Goal: Use online tool/utility

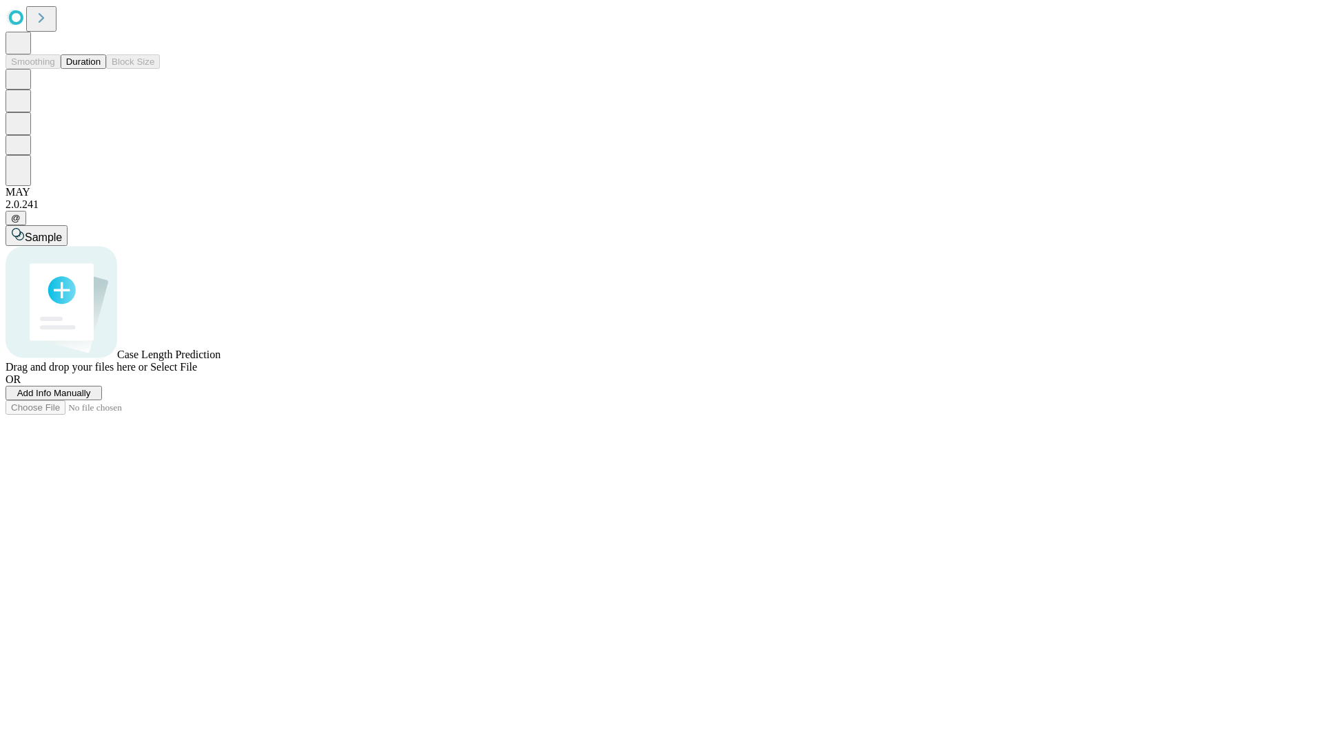
click at [91, 398] on span "Add Info Manually" at bounding box center [54, 393] width 74 height 10
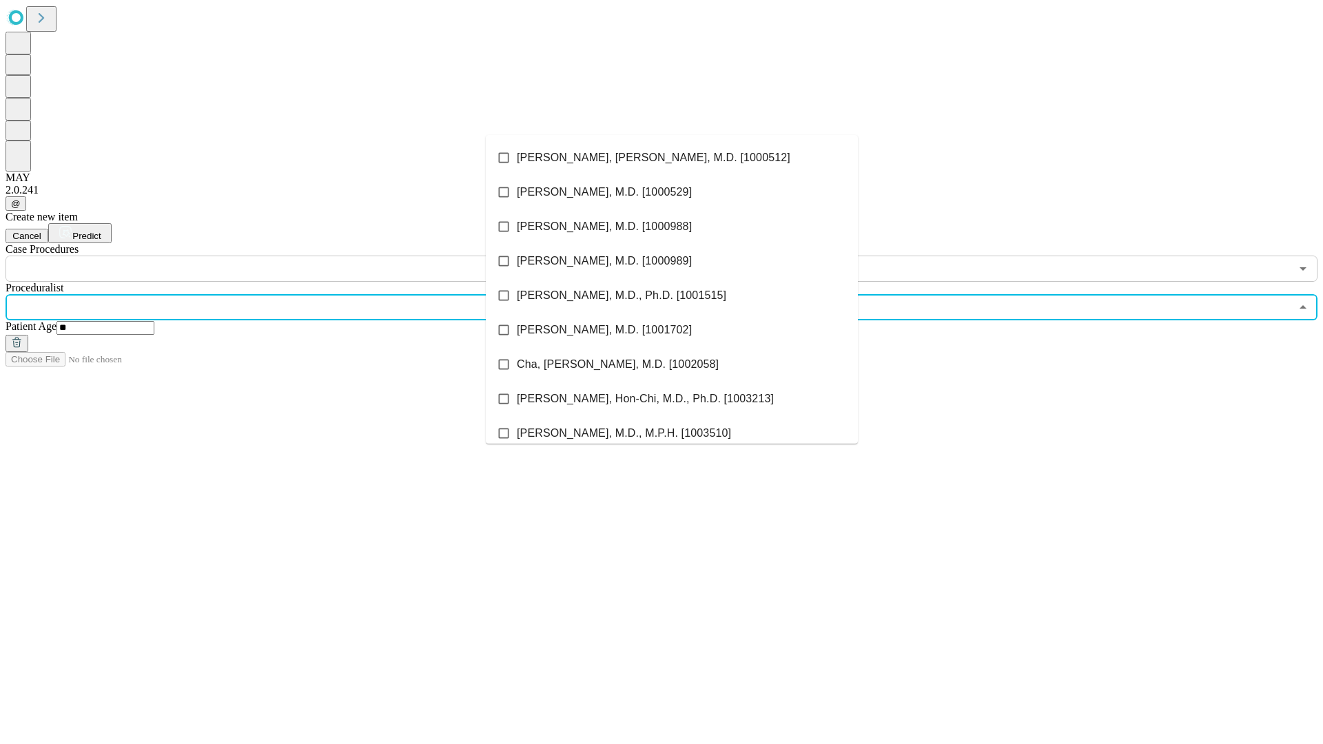
click at [672, 158] on li "[PERSON_NAME], [PERSON_NAME], M.D. [1000512]" at bounding box center [672, 158] width 372 height 34
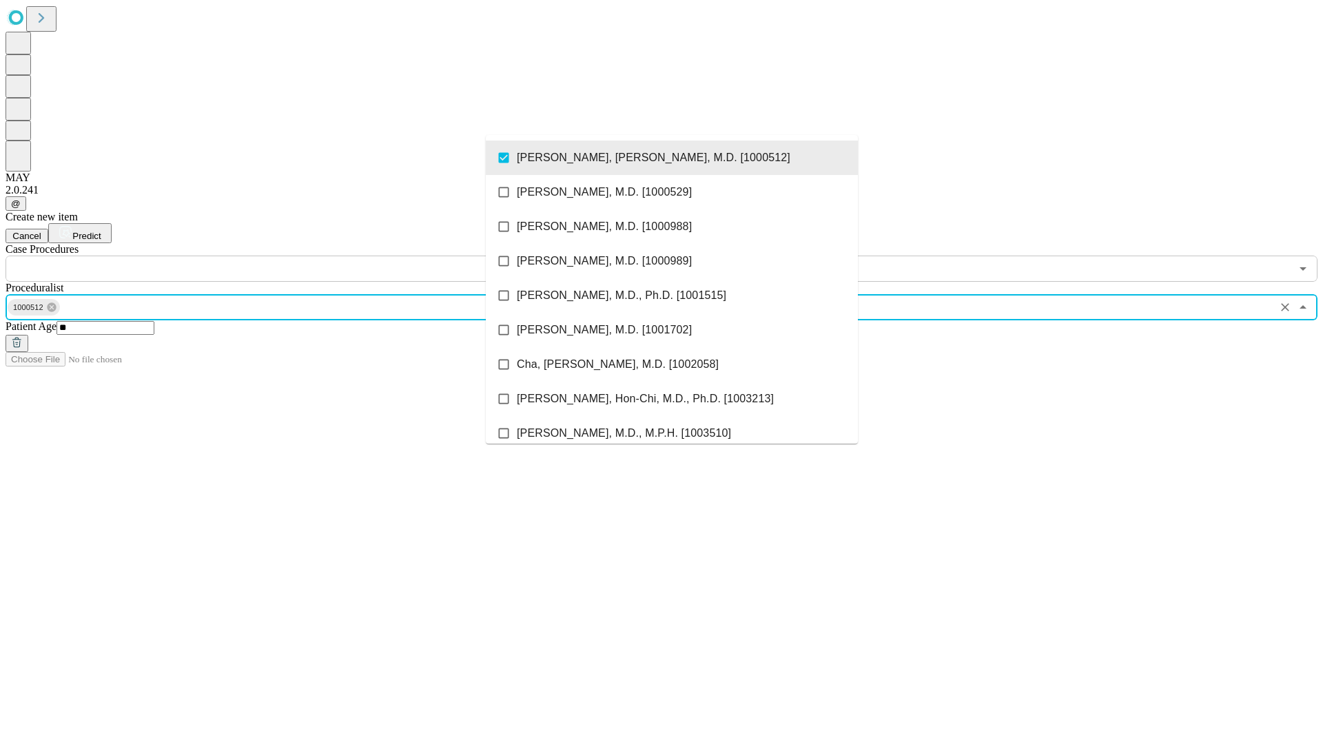
click at [289, 256] on input "text" at bounding box center [648, 269] width 1285 height 26
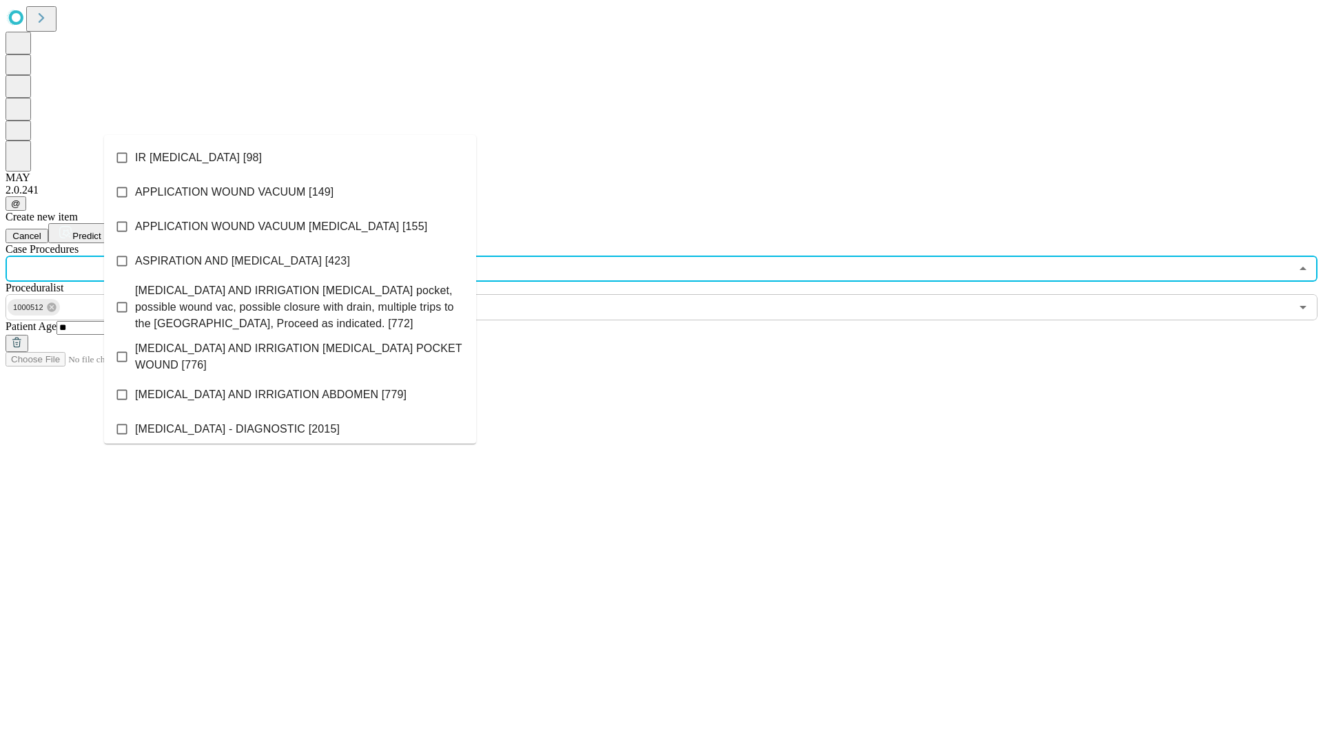
click at [290, 158] on li "IR [MEDICAL_DATA] [98]" at bounding box center [290, 158] width 372 height 34
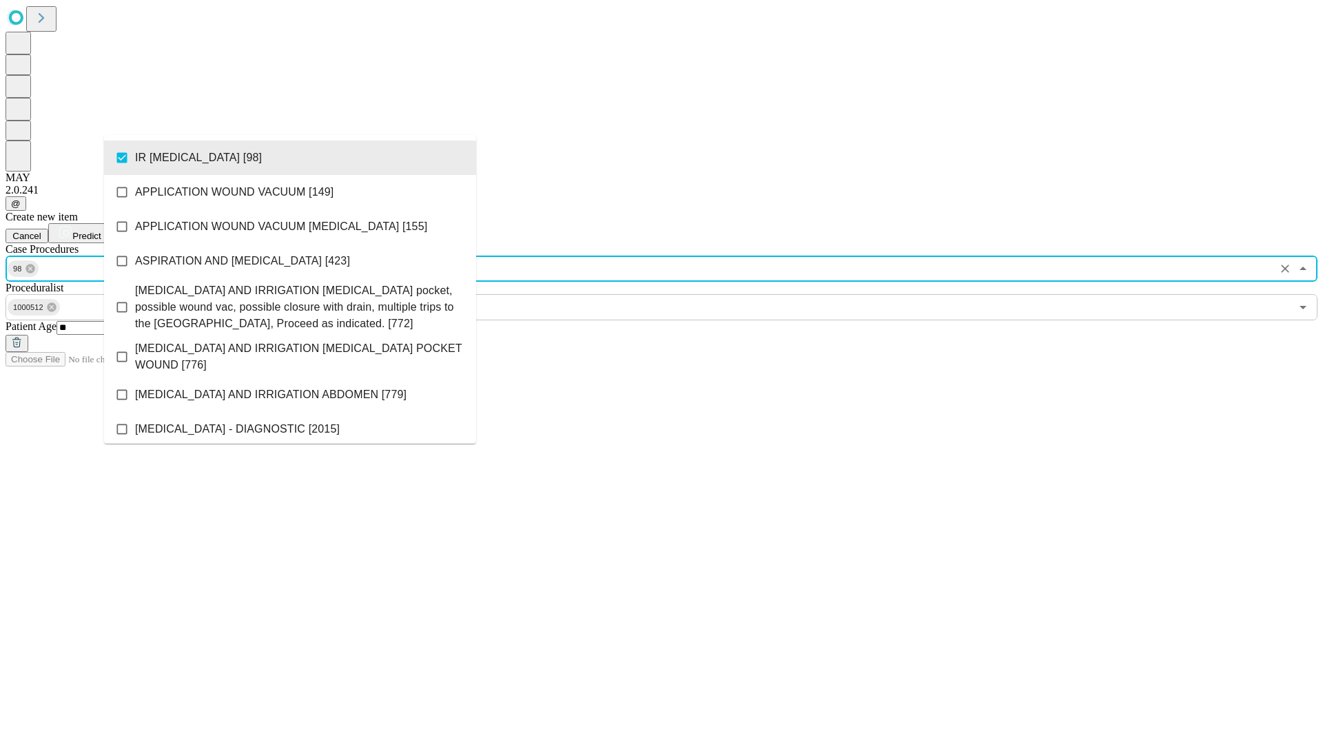
click at [101, 231] on span "Predict" at bounding box center [86, 236] width 28 height 10
